Goal: Navigation & Orientation: Find specific page/section

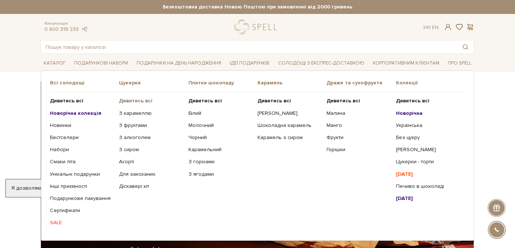
click at [127, 102] on b "Дивитись всі" at bounding box center [135, 101] width 33 height 6
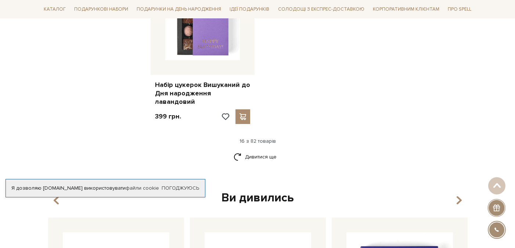
scroll to position [960, 0]
click at [249, 150] on link "Дивитися ще" at bounding box center [258, 156] width 48 height 13
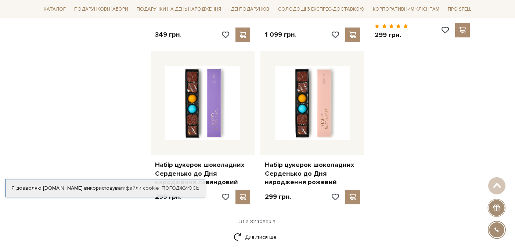
scroll to position [1731, 0]
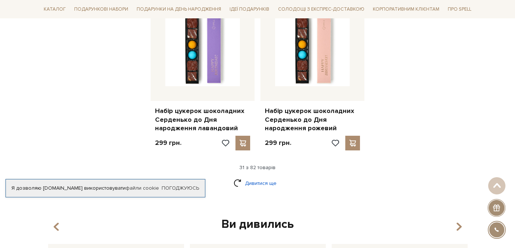
click at [251, 177] on link "Дивитися ще" at bounding box center [258, 183] width 48 height 13
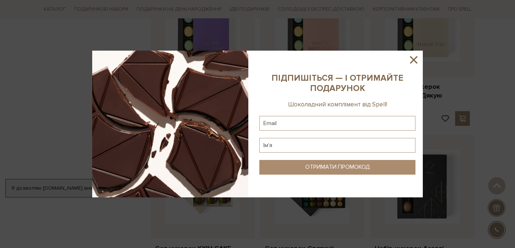
scroll to position [2313, 0]
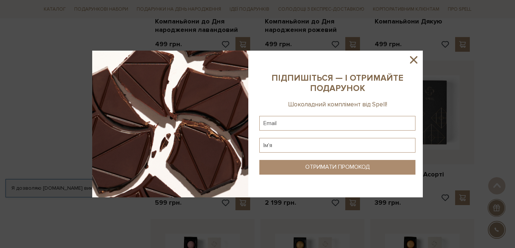
click at [413, 61] on icon at bounding box center [413, 59] width 7 height 7
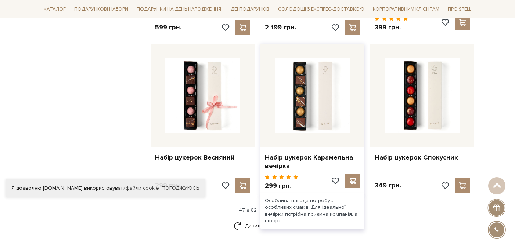
scroll to position [2528, 0]
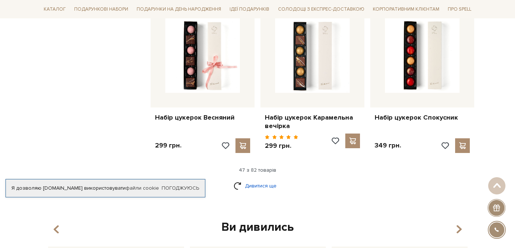
click at [270, 180] on link "Дивитися ще" at bounding box center [258, 186] width 48 height 13
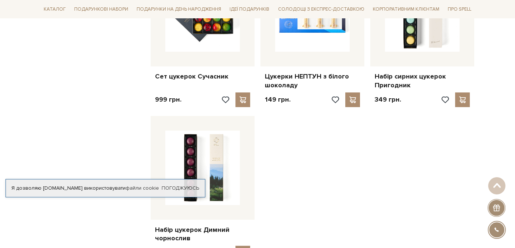
scroll to position [3499, 0]
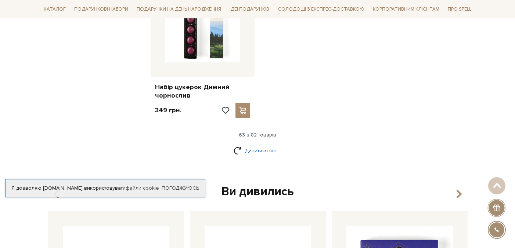
click at [262, 144] on link "Дивитися ще" at bounding box center [258, 150] width 48 height 13
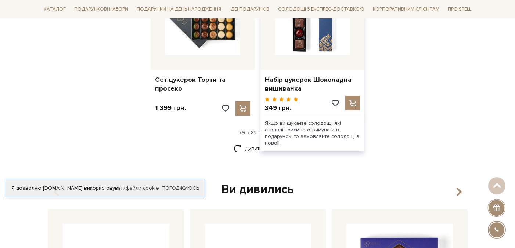
scroll to position [4286, 0]
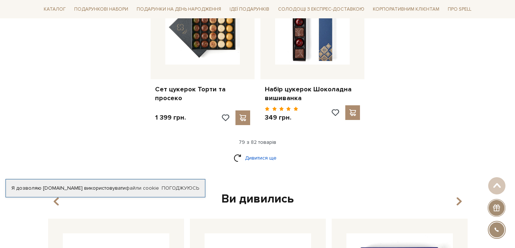
click at [253, 152] on link "Дивитися ще" at bounding box center [258, 158] width 48 height 13
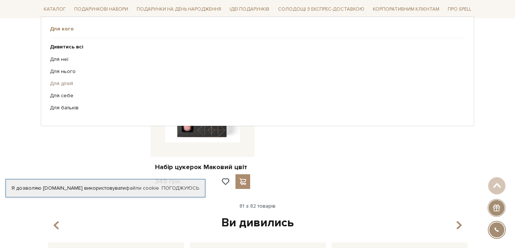
scroll to position [4350, 0]
